Goal: Communication & Community: Answer question/provide support

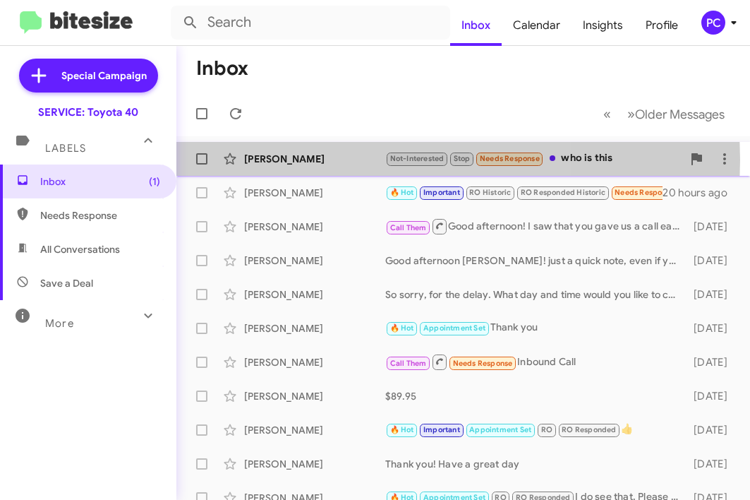
click at [296, 160] on div "[PERSON_NAME]" at bounding box center [314, 159] width 141 height 14
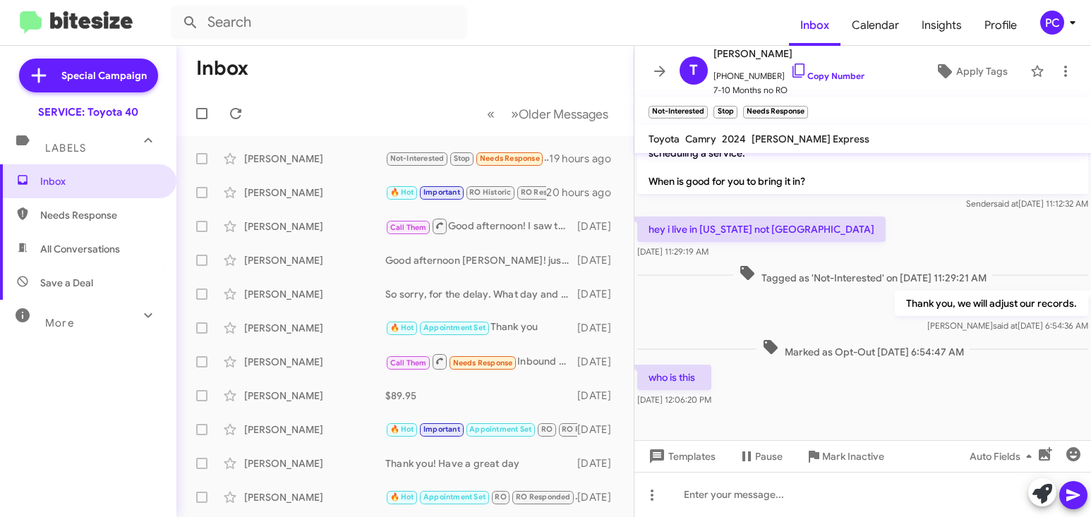
scroll to position [396, 0]
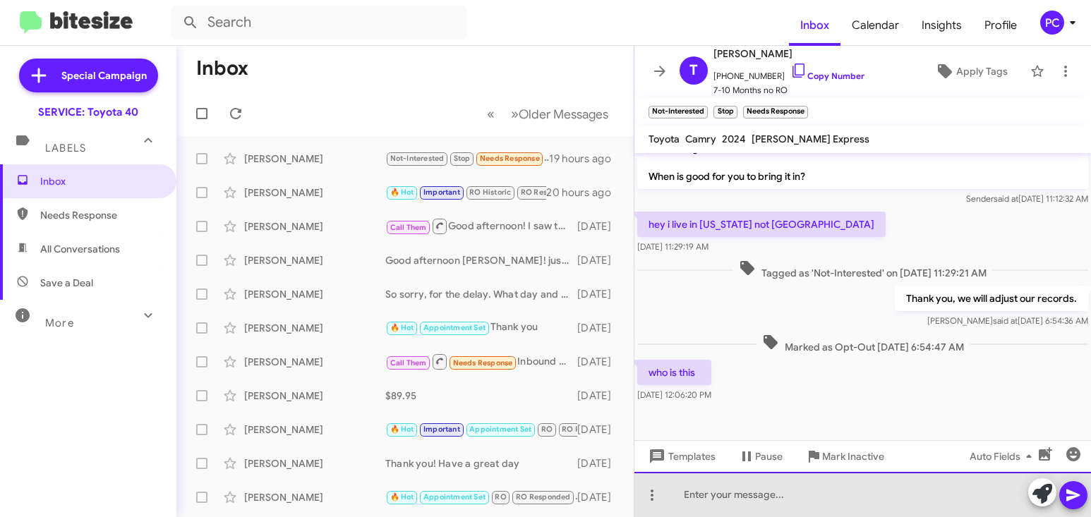
click at [632, 338] on div at bounding box center [863, 494] width 457 height 45
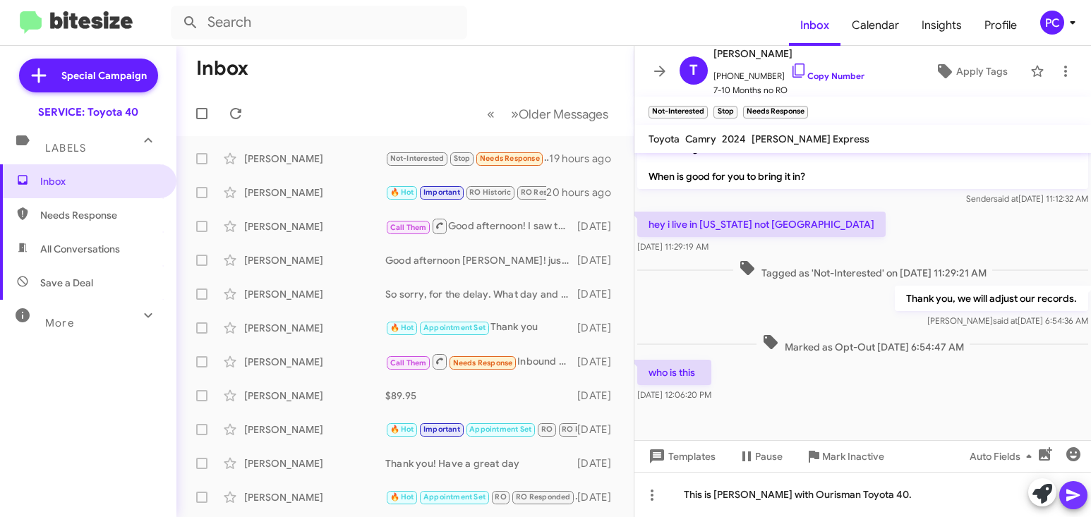
click at [632, 338] on icon at bounding box center [1073, 496] width 13 height 12
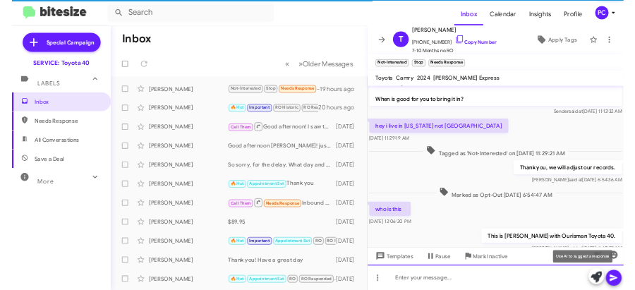
scroll to position [0, 0]
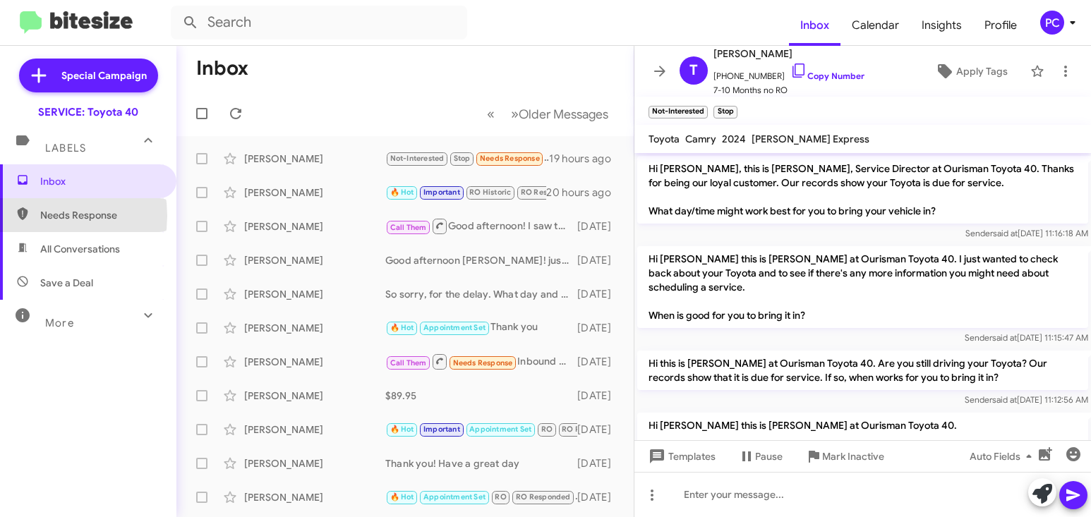
click at [37, 216] on span "Needs Response" at bounding box center [88, 215] width 176 height 34
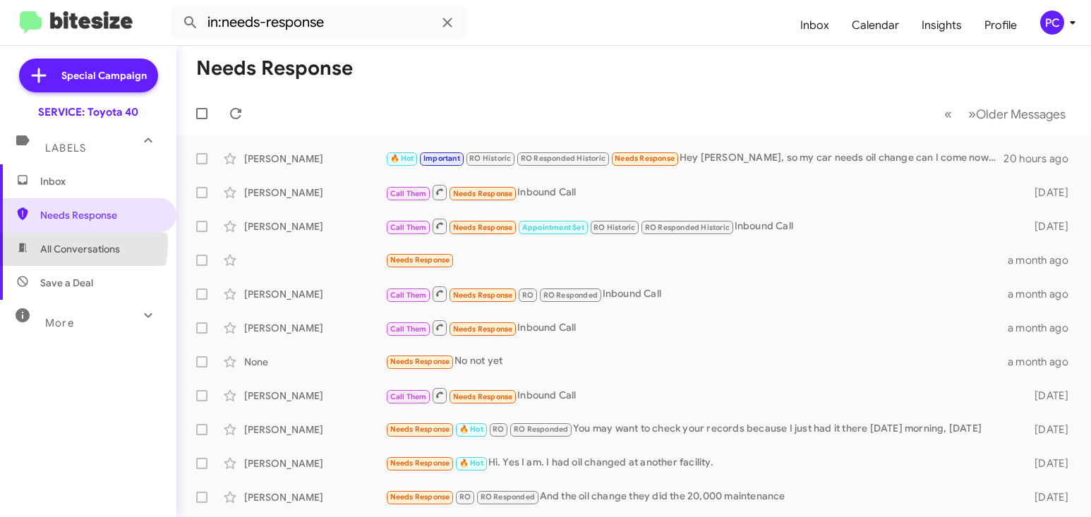
click at [68, 244] on span "All Conversations" at bounding box center [80, 249] width 80 height 14
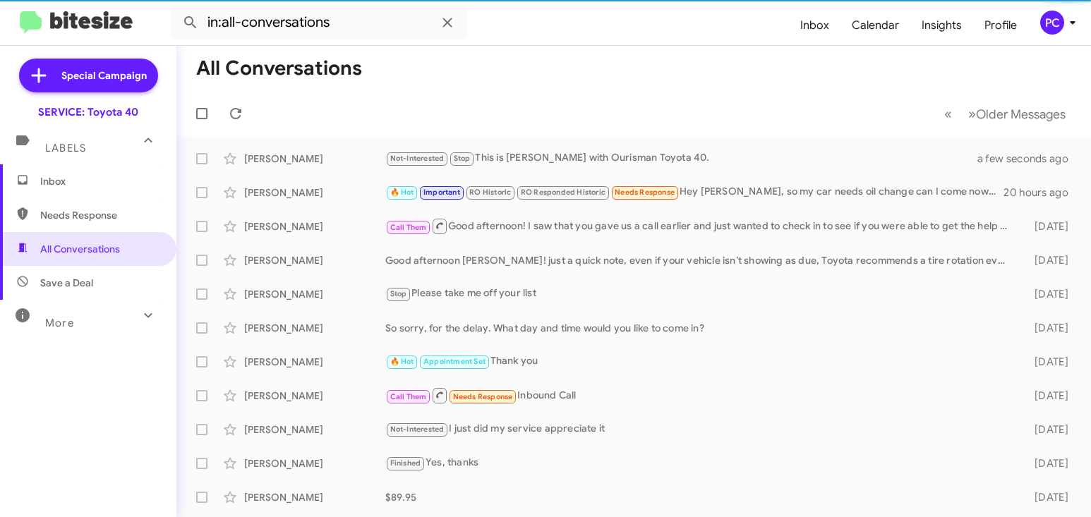
click at [70, 282] on span "Save a Deal" at bounding box center [66, 283] width 53 height 14
type input "in:not-interested"
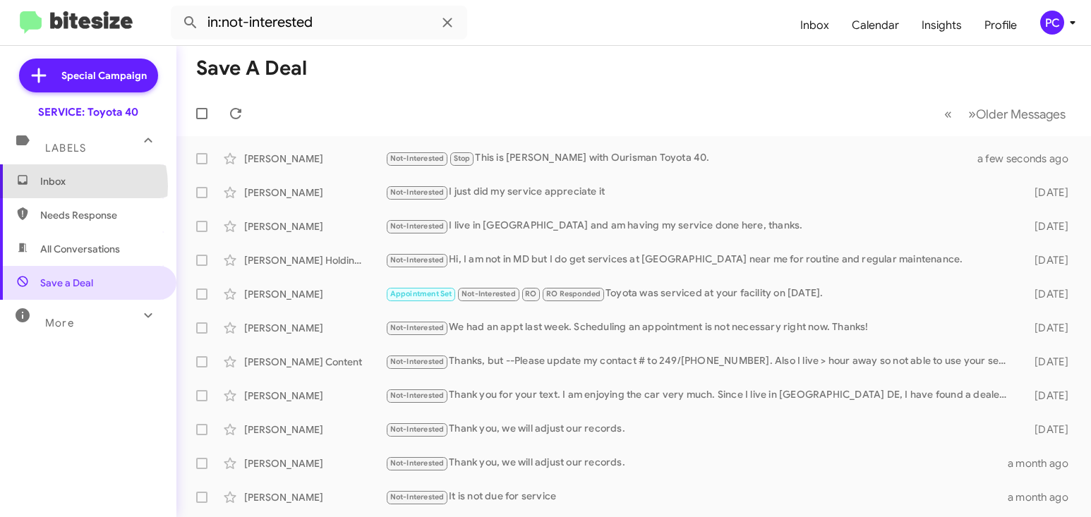
click at [61, 186] on span "Inbox" at bounding box center [100, 181] width 120 height 14
